Goal: Task Accomplishment & Management: Use online tool/utility

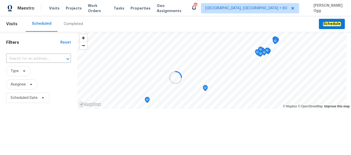
click at [69, 23] on div at bounding box center [175, 77] width 351 height 155
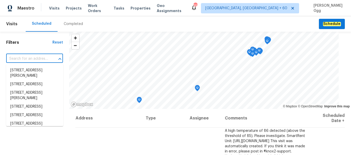
click at [25, 60] on input "text" at bounding box center [27, 59] width 42 height 8
click at [75, 28] on div "Completed" at bounding box center [74, 23] width 32 height 15
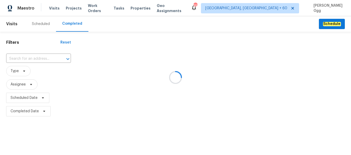
click at [13, 57] on div at bounding box center [175, 77] width 351 height 155
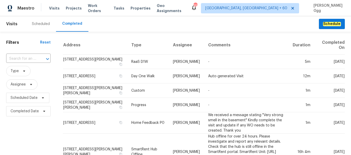
click at [13, 57] on input "text" at bounding box center [21, 59] width 30 height 8
paste input "[STREET_ADDRESS][PERSON_NAME]"
type input "[STREET_ADDRESS][PERSON_NAME]"
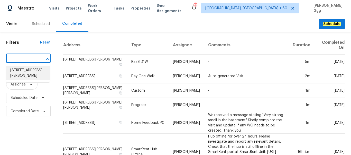
click at [21, 73] on li "[STREET_ADDRESS][PERSON_NAME]" at bounding box center [28, 73] width 44 height 14
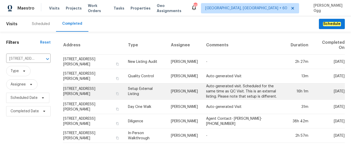
click at [129, 89] on td "Setup External Listing" at bounding box center [145, 91] width 43 height 16
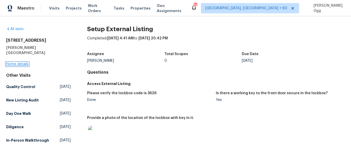
click at [22, 62] on link "Home details" at bounding box center [17, 64] width 22 height 4
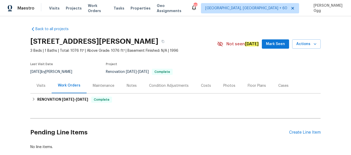
click at [225, 84] on div "Photos" at bounding box center [229, 85] width 12 height 5
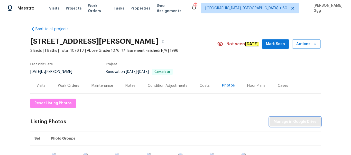
click at [293, 120] on span "Manage in Google Drive" at bounding box center [295, 122] width 43 height 6
